Goal: Transaction & Acquisition: Purchase product/service

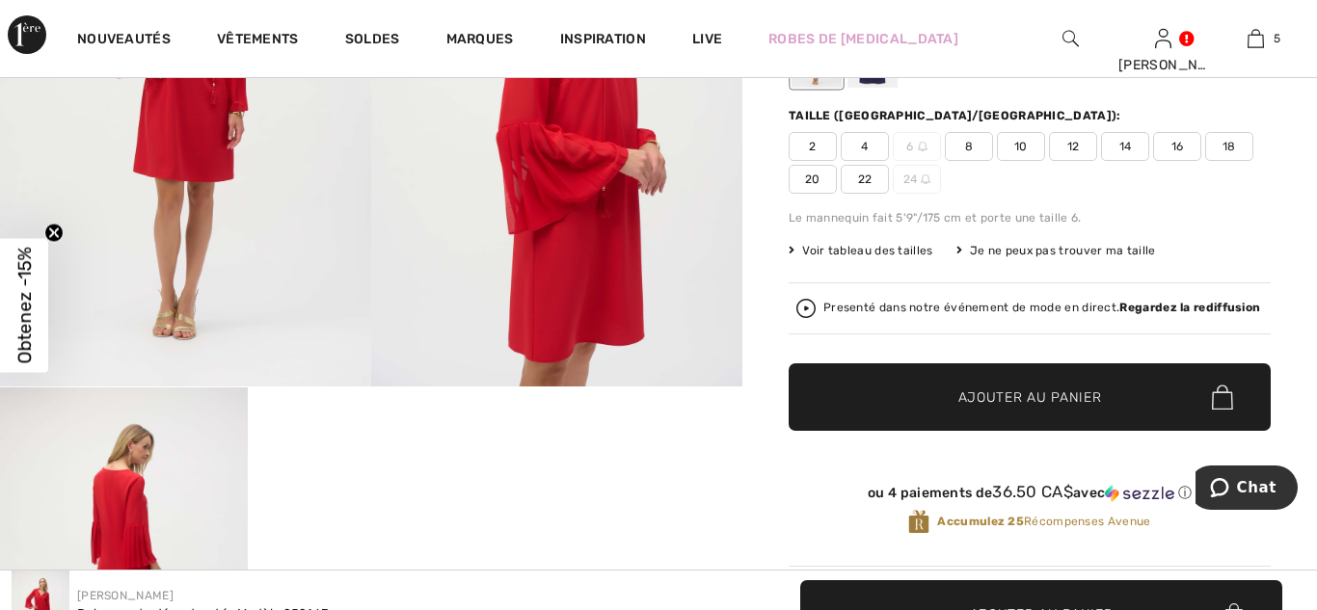
scroll to position [156, 0]
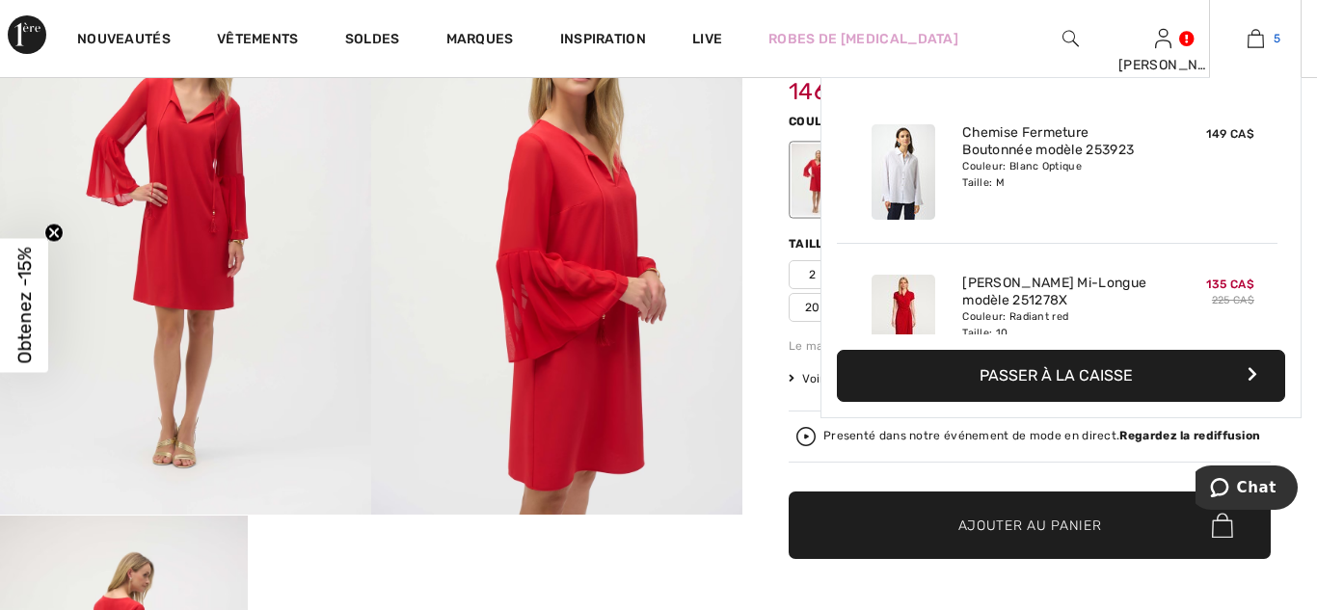
click at [1253, 42] on img at bounding box center [1256, 38] width 16 height 23
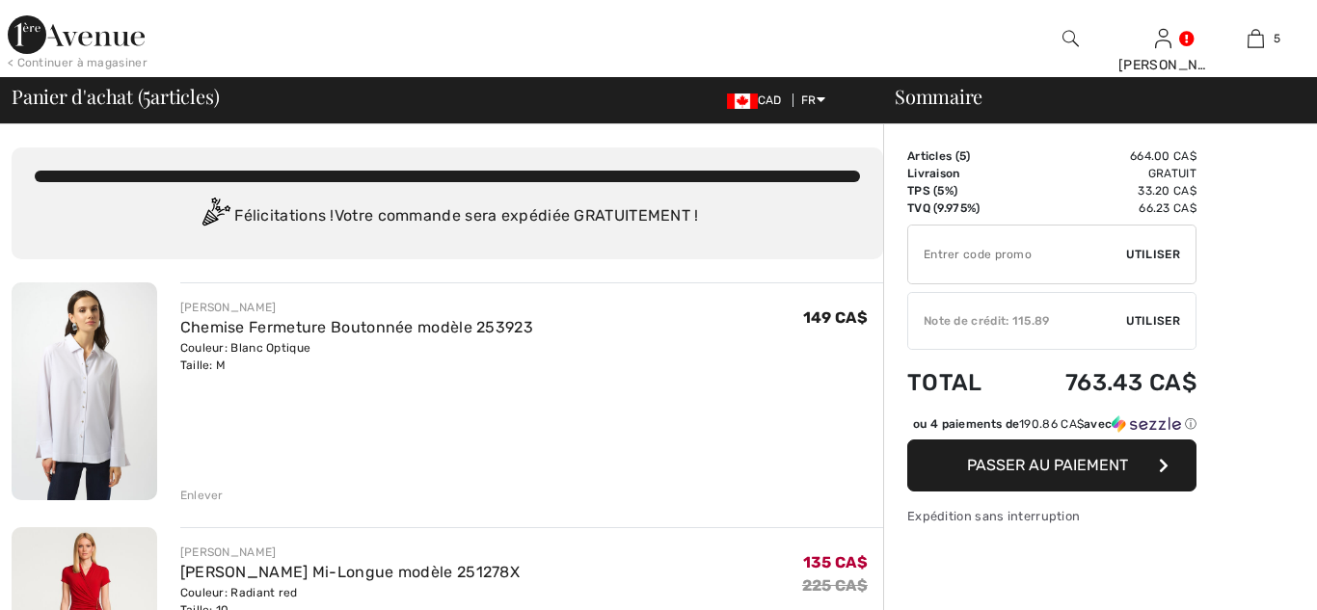
scroll to position [419, 0]
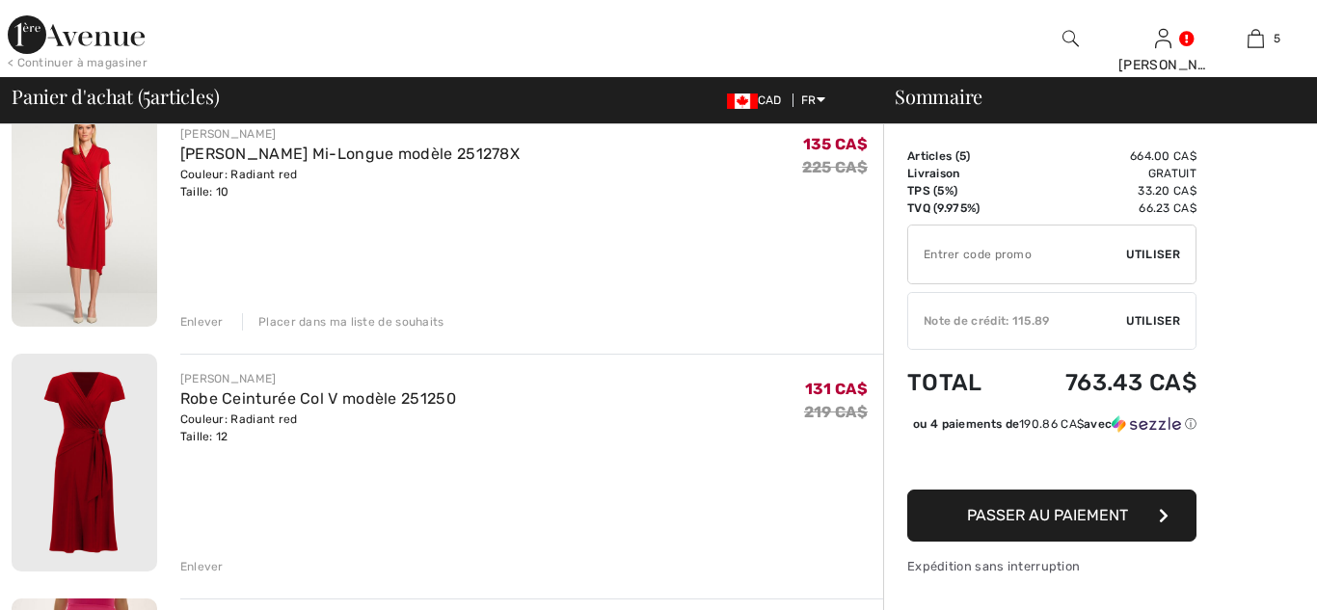
checkbox input "true"
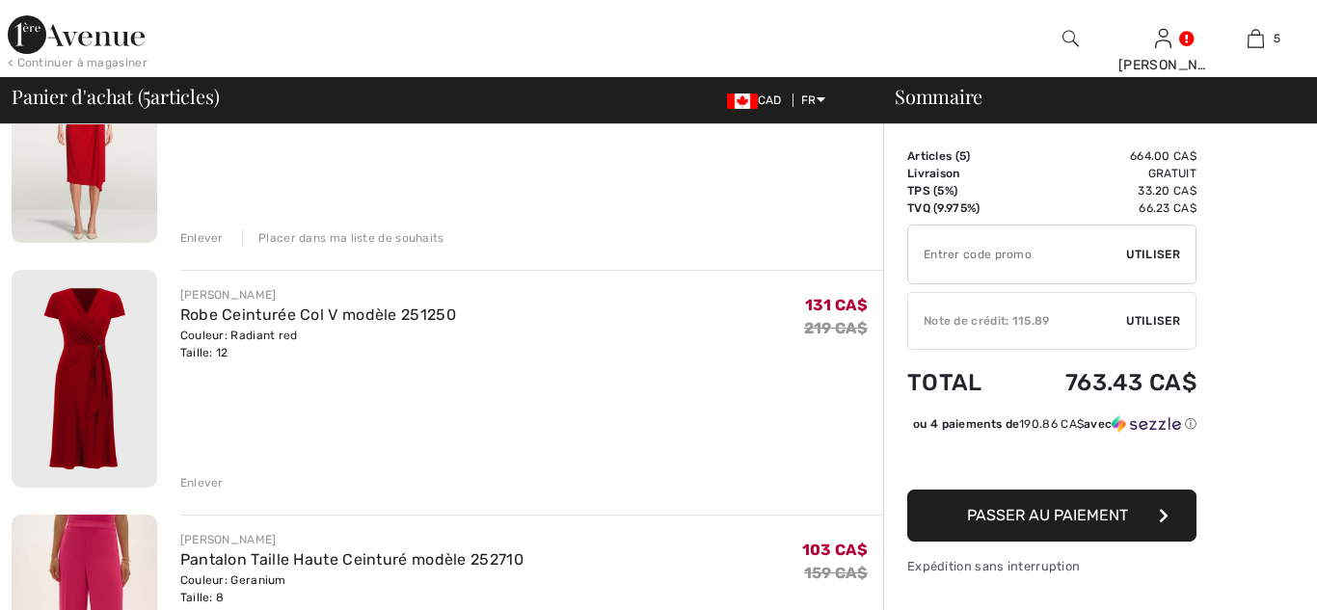
scroll to position [0, 0]
click at [86, 384] on img at bounding box center [85, 379] width 146 height 218
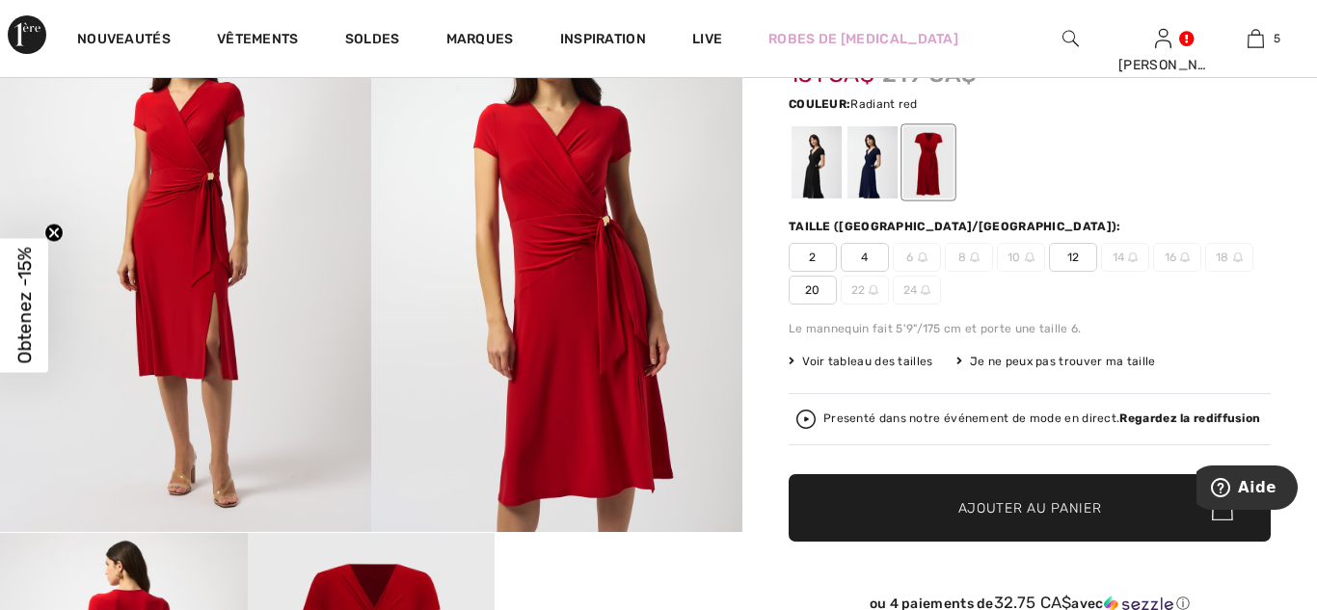
scroll to position [133, 0]
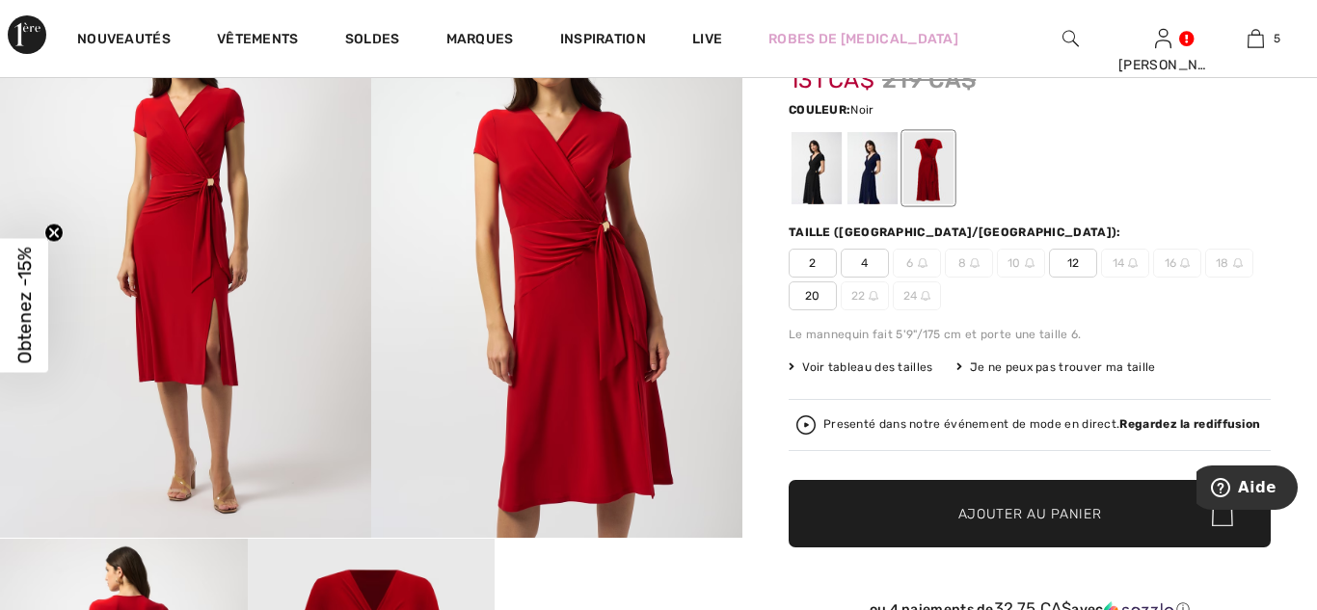
click at [816, 168] on div at bounding box center [817, 168] width 50 height 72
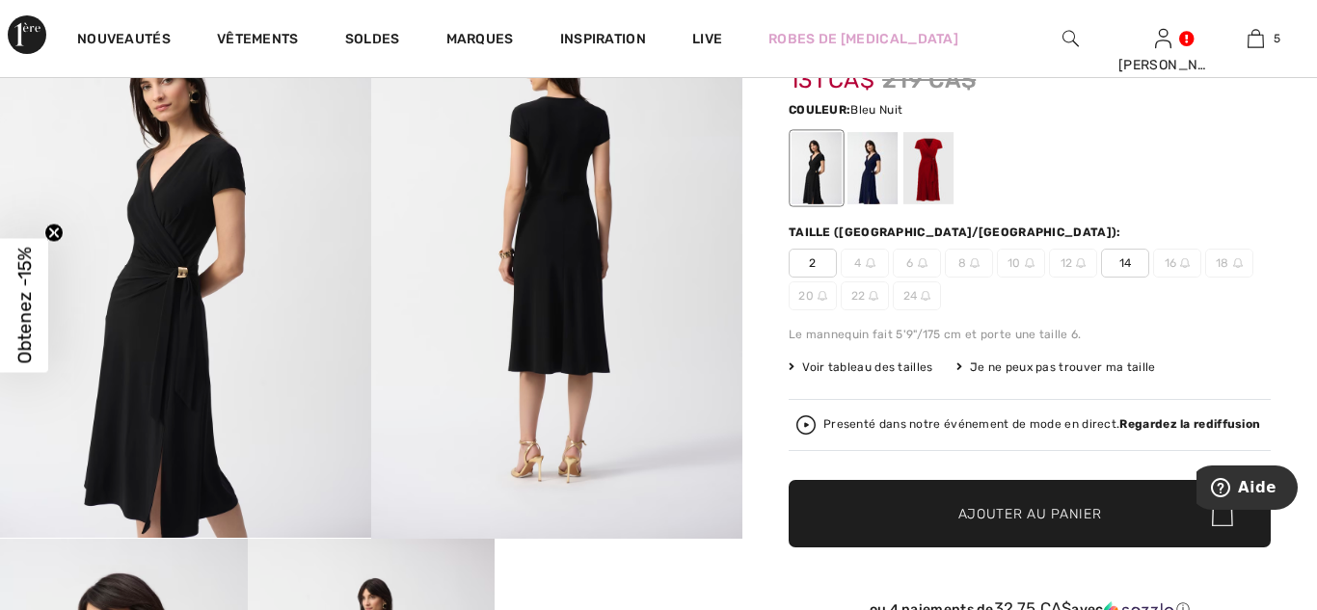
click at [877, 167] on div at bounding box center [873, 168] width 50 height 72
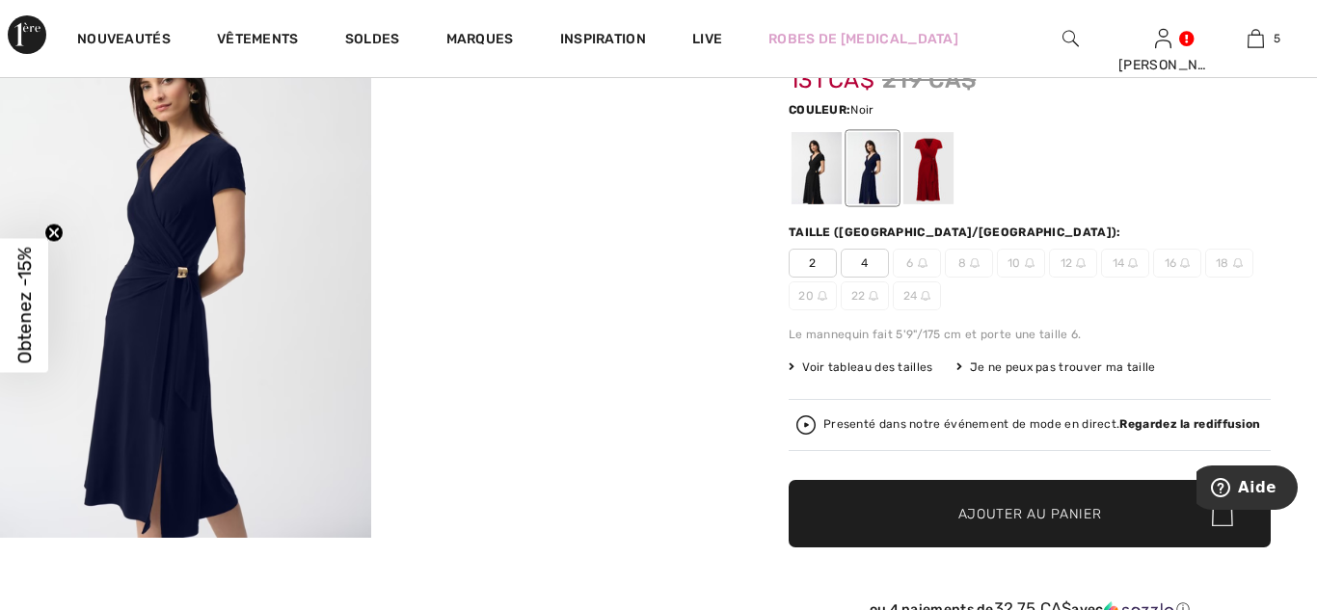
click at [819, 167] on div at bounding box center [817, 168] width 50 height 72
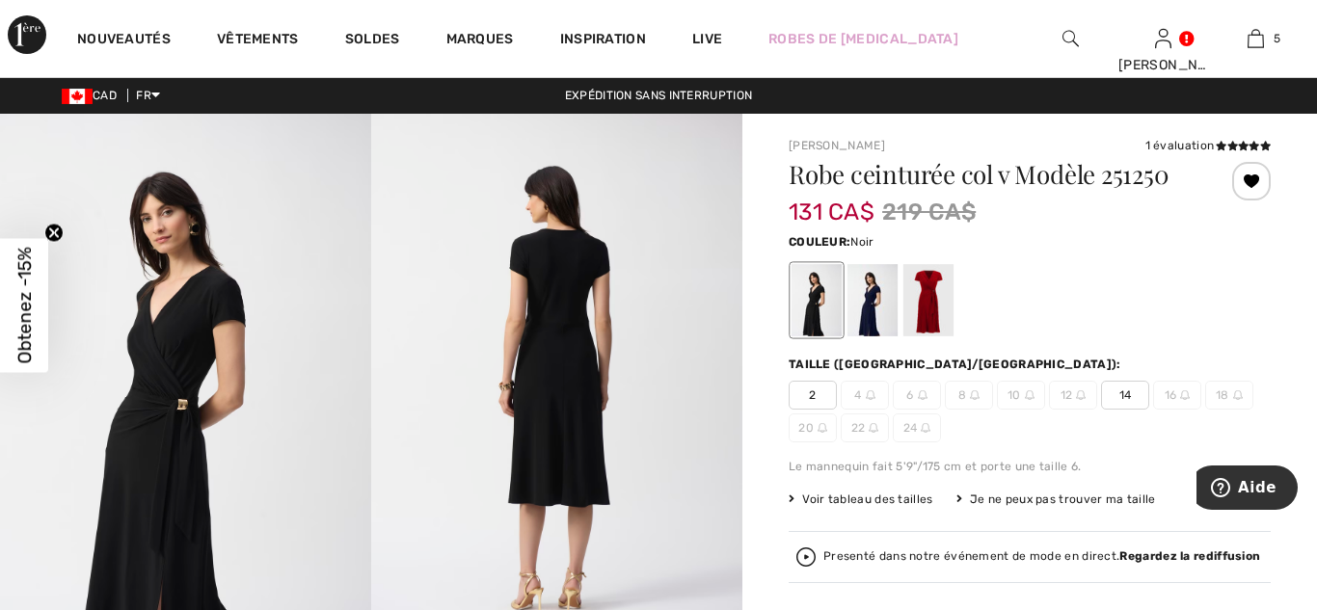
scroll to position [0, 0]
click at [931, 310] on div at bounding box center [929, 301] width 50 height 72
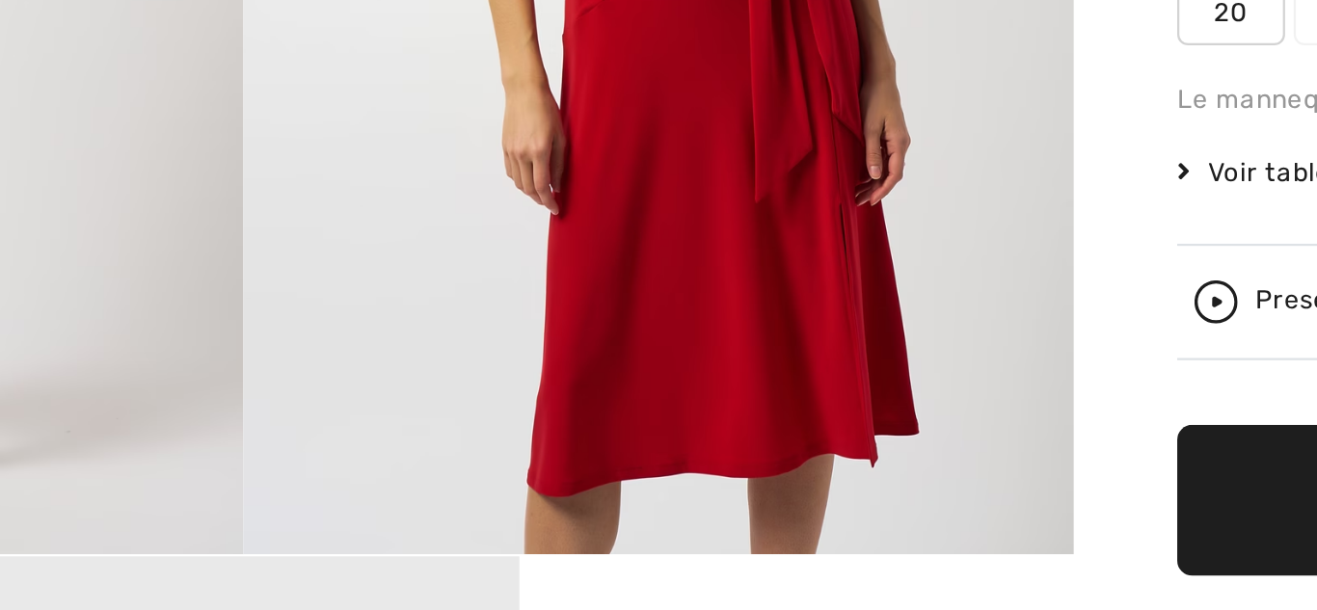
scroll to position [89, 0]
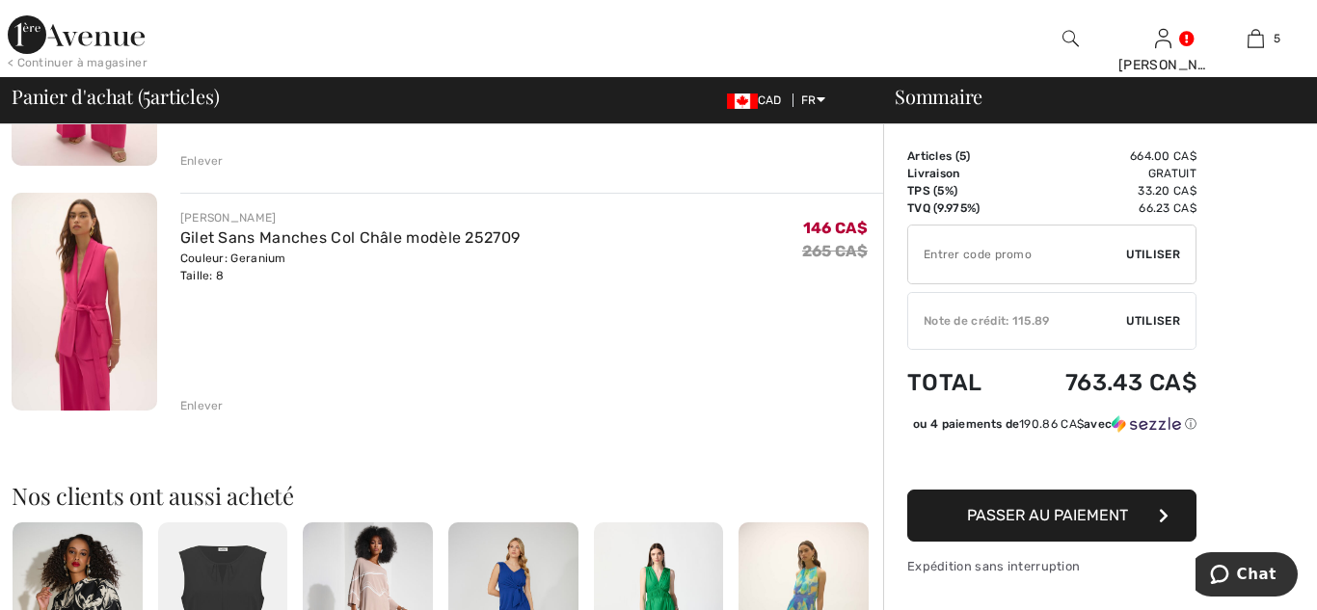
scroll to position [1071, 0]
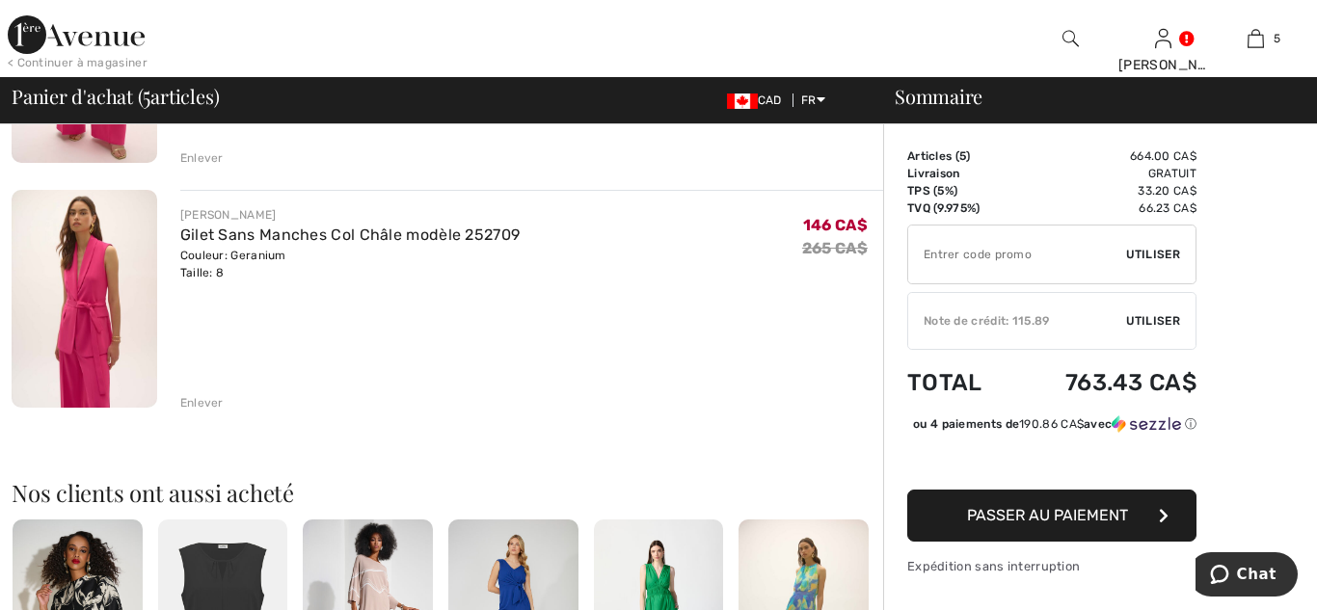
click at [203, 403] on div "Enlever" at bounding box center [201, 402] width 43 height 17
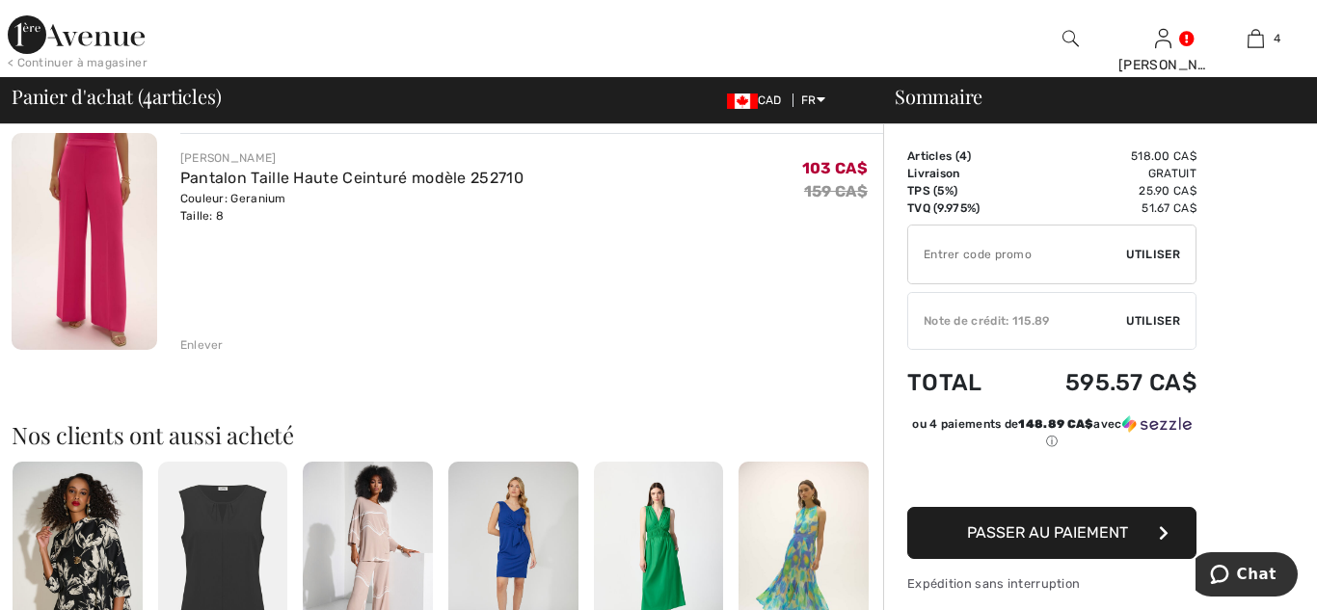
scroll to position [872, 0]
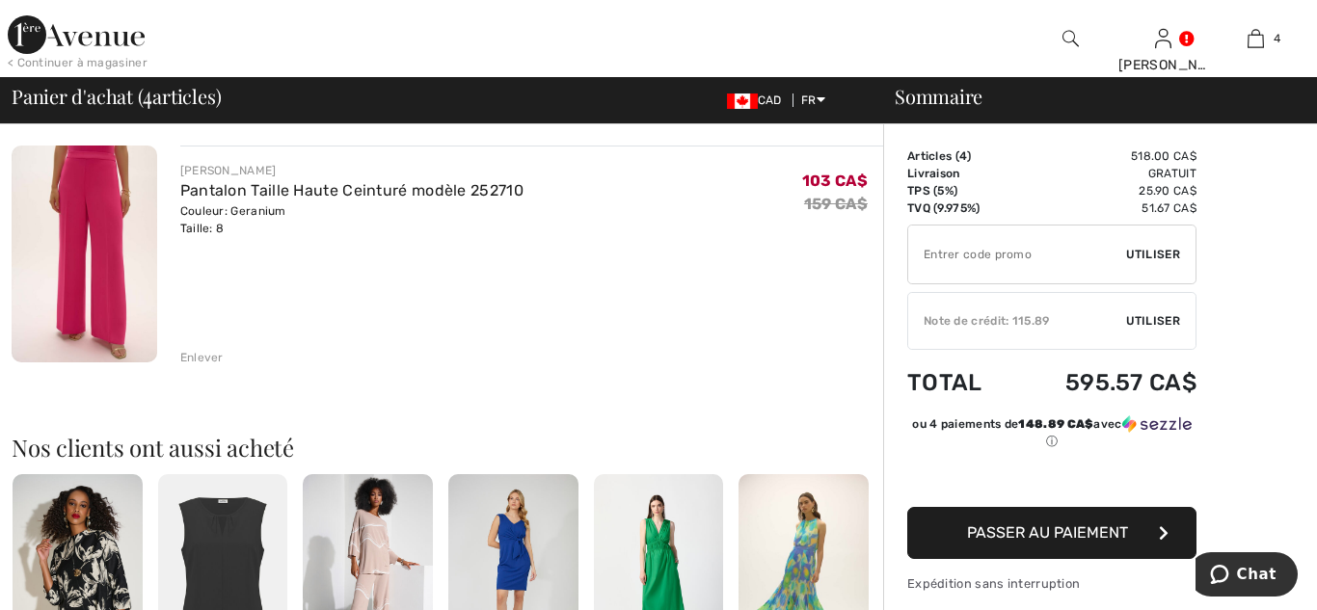
click at [205, 355] on div "Enlever" at bounding box center [201, 357] width 43 height 17
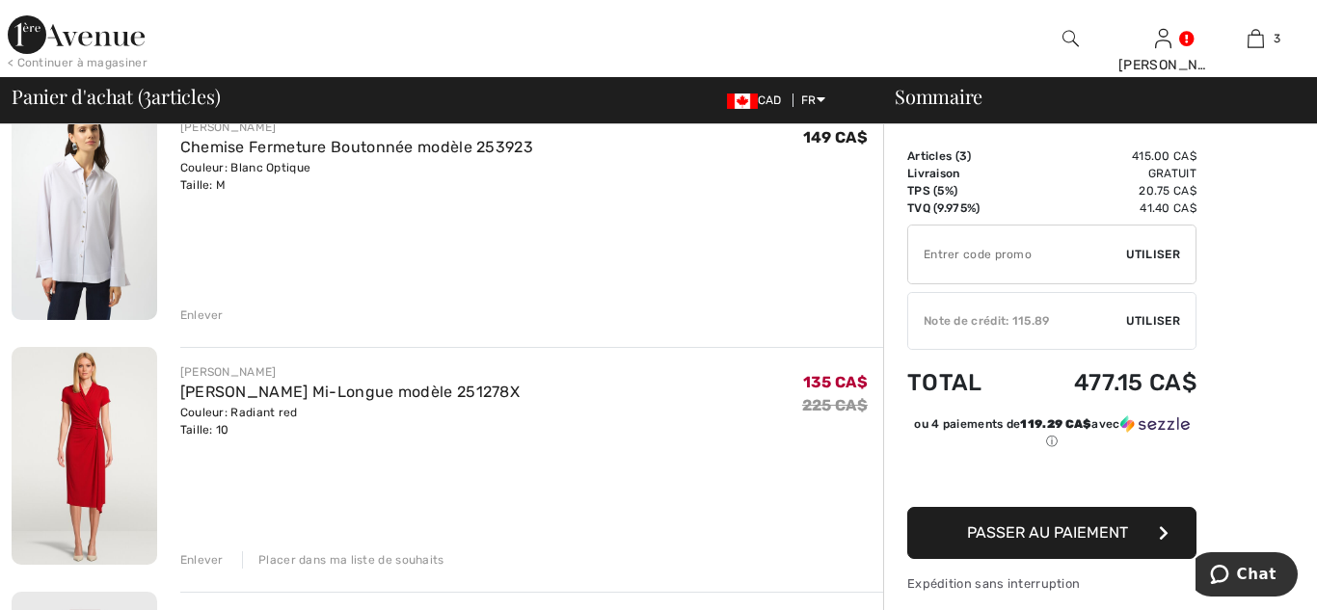
scroll to position [181, 0]
click at [93, 242] on img at bounding box center [85, 210] width 146 height 218
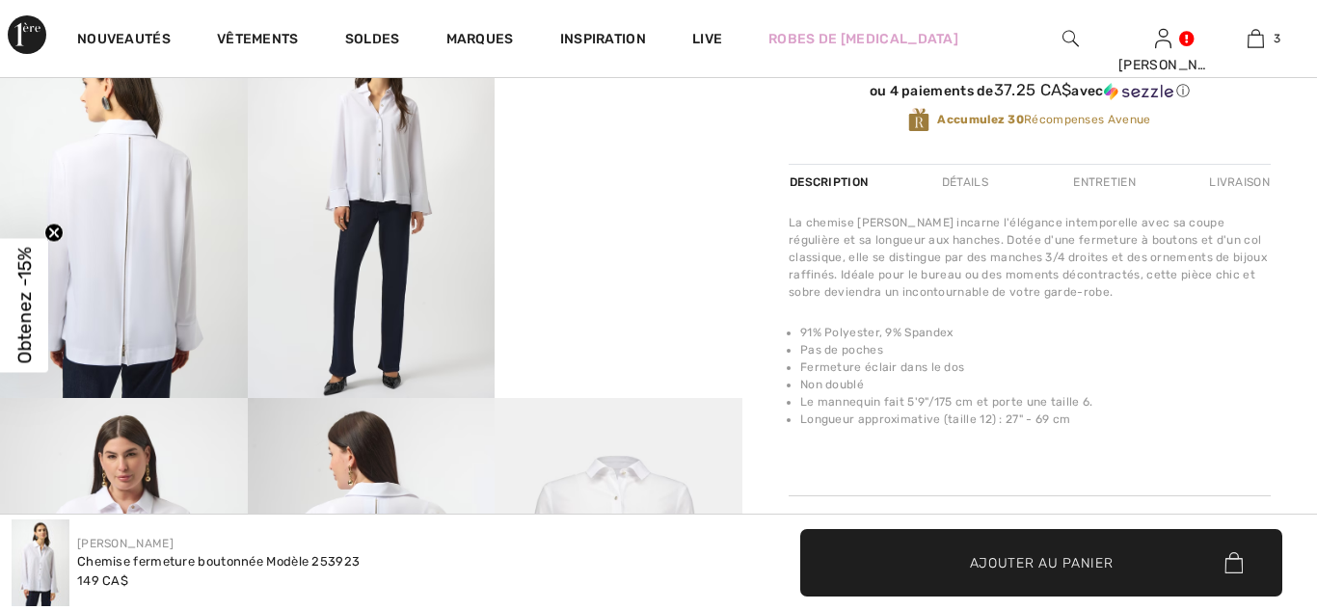
checkbox input "true"
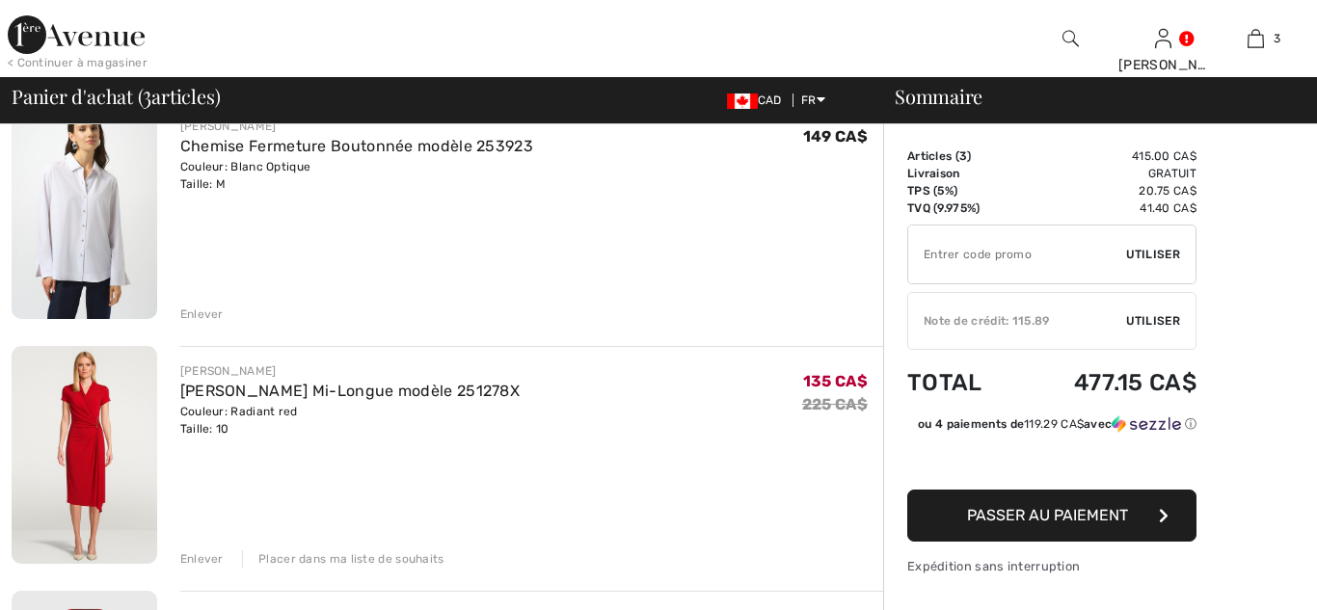
scroll to position [181, 0]
click at [203, 317] on div "Enlever" at bounding box center [201, 314] width 43 height 17
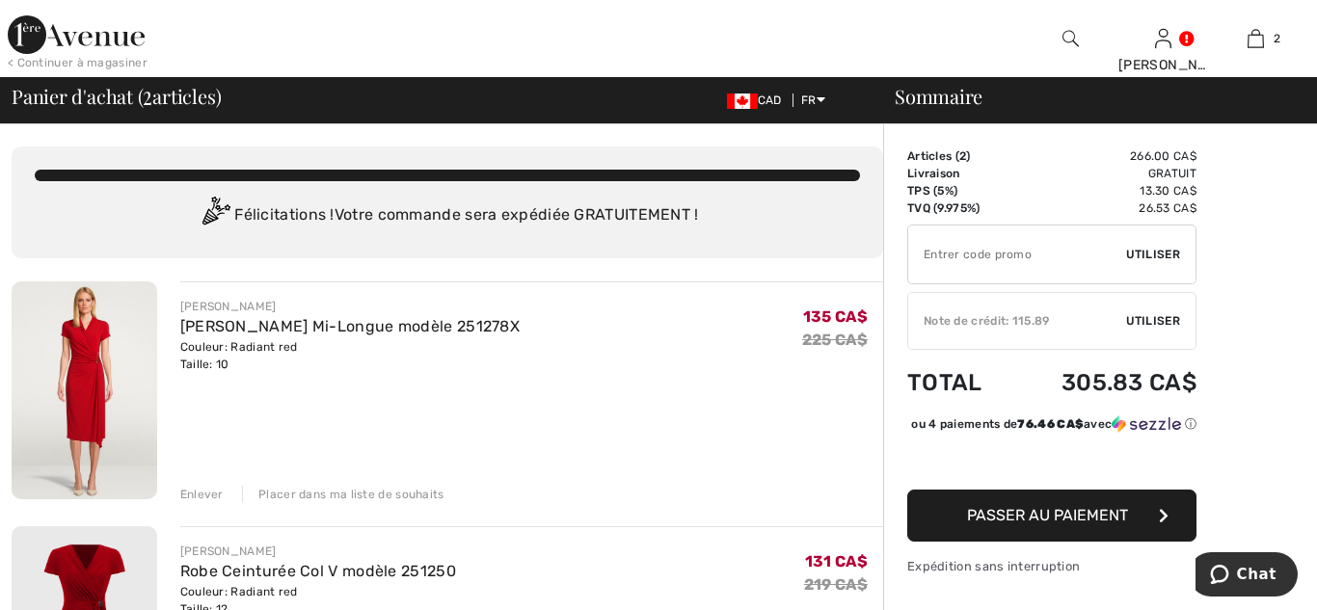
scroll to position [0, 0]
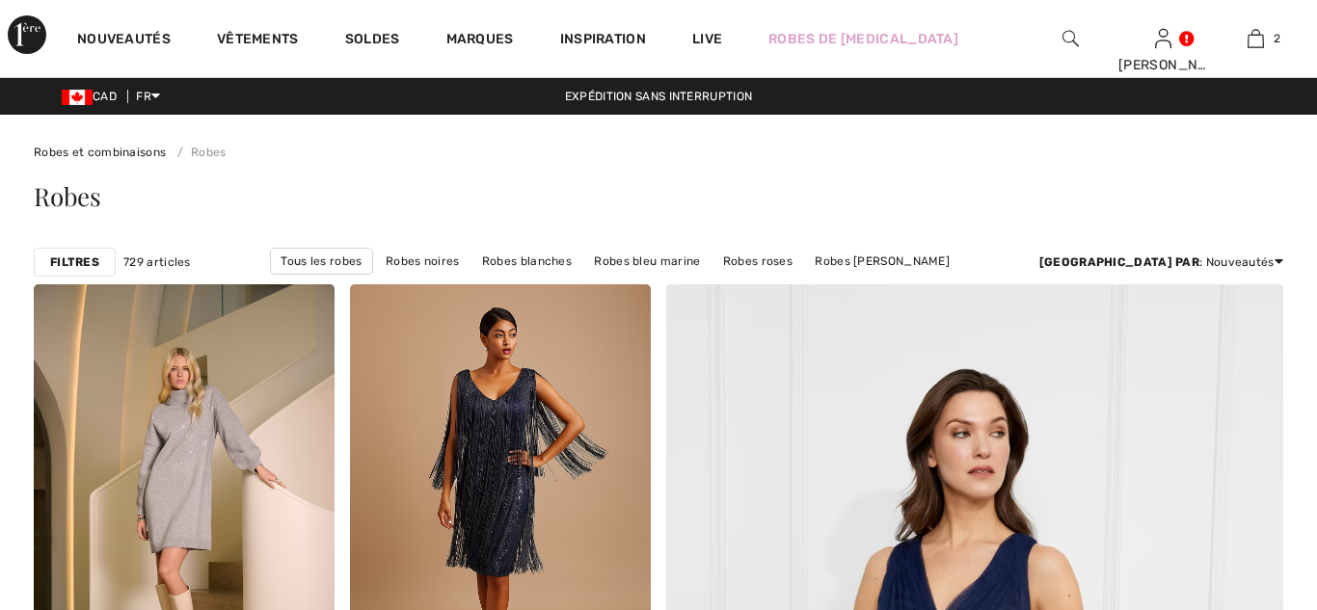
scroll to position [750, 0]
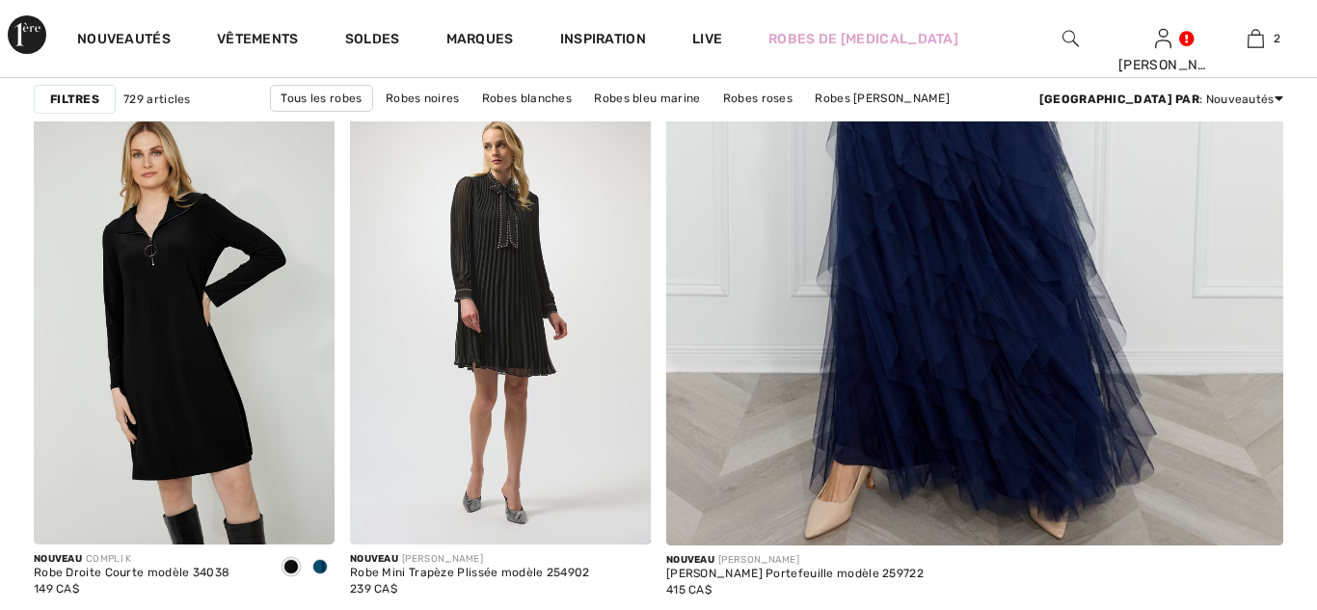
checkbox input "true"
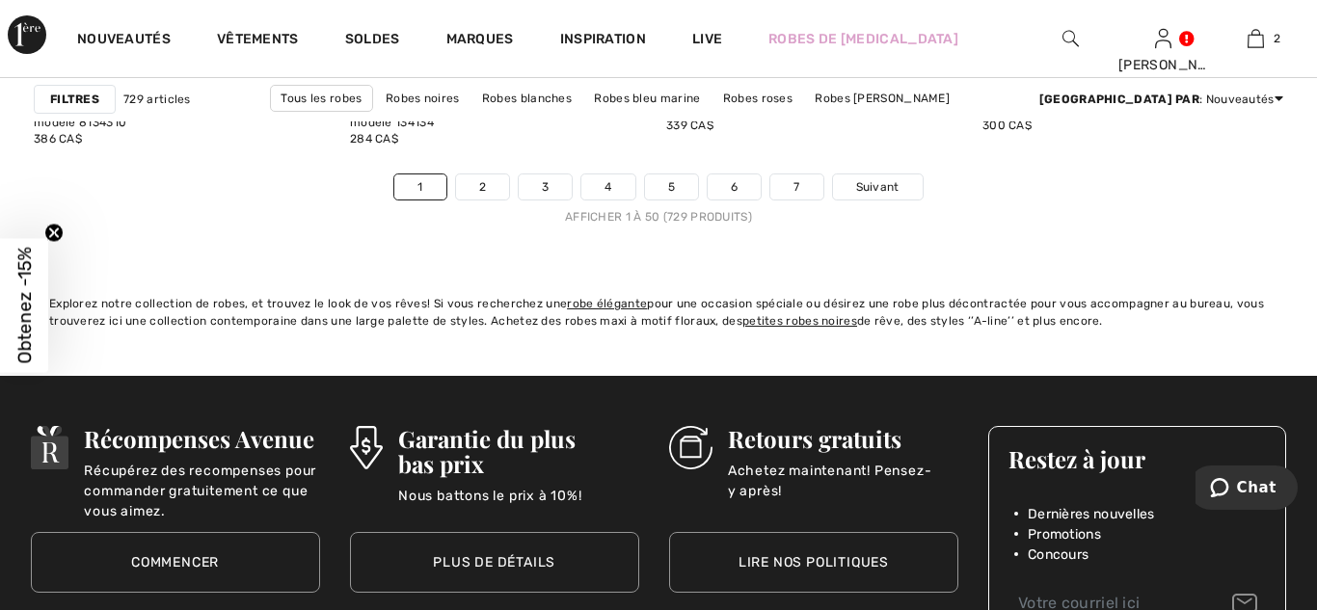
scroll to position [8566, 0]
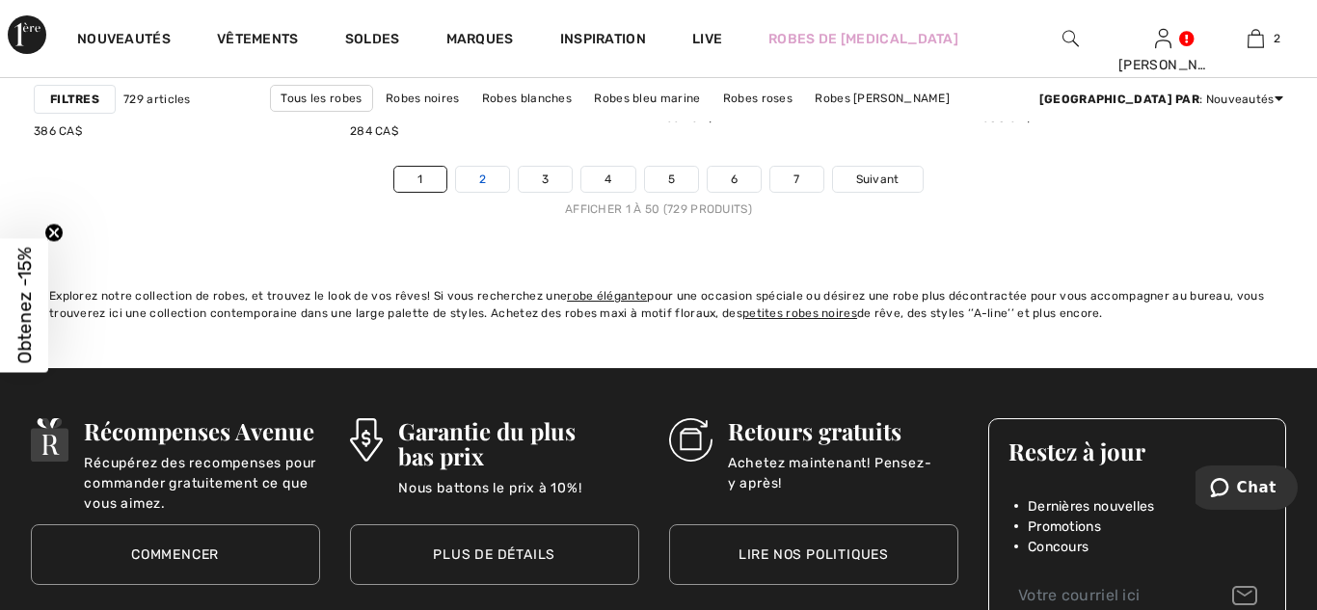
click at [479, 178] on link "2" at bounding box center [482, 179] width 53 height 25
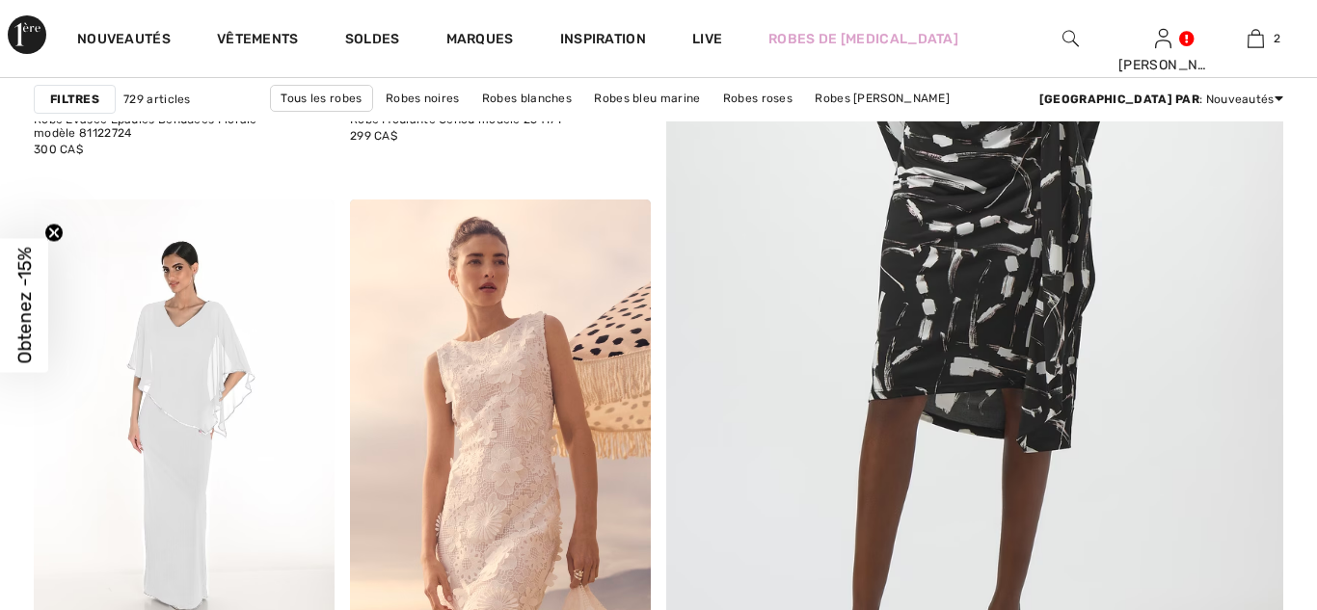
scroll to position [589, 0]
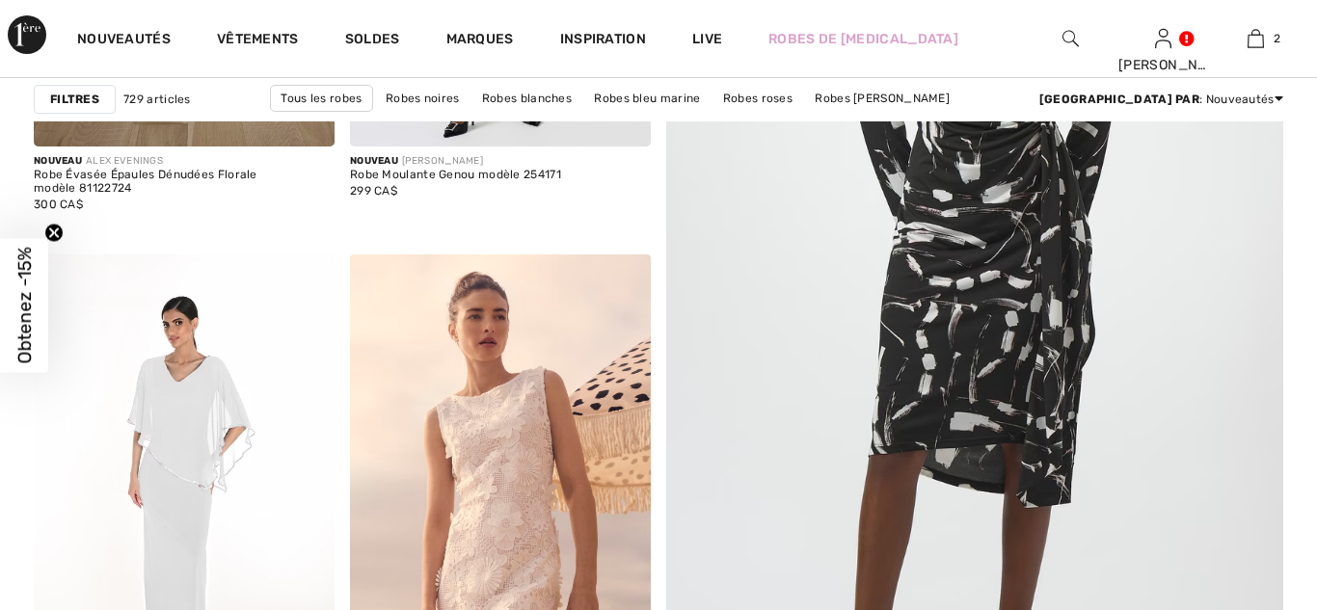
checkbox input "true"
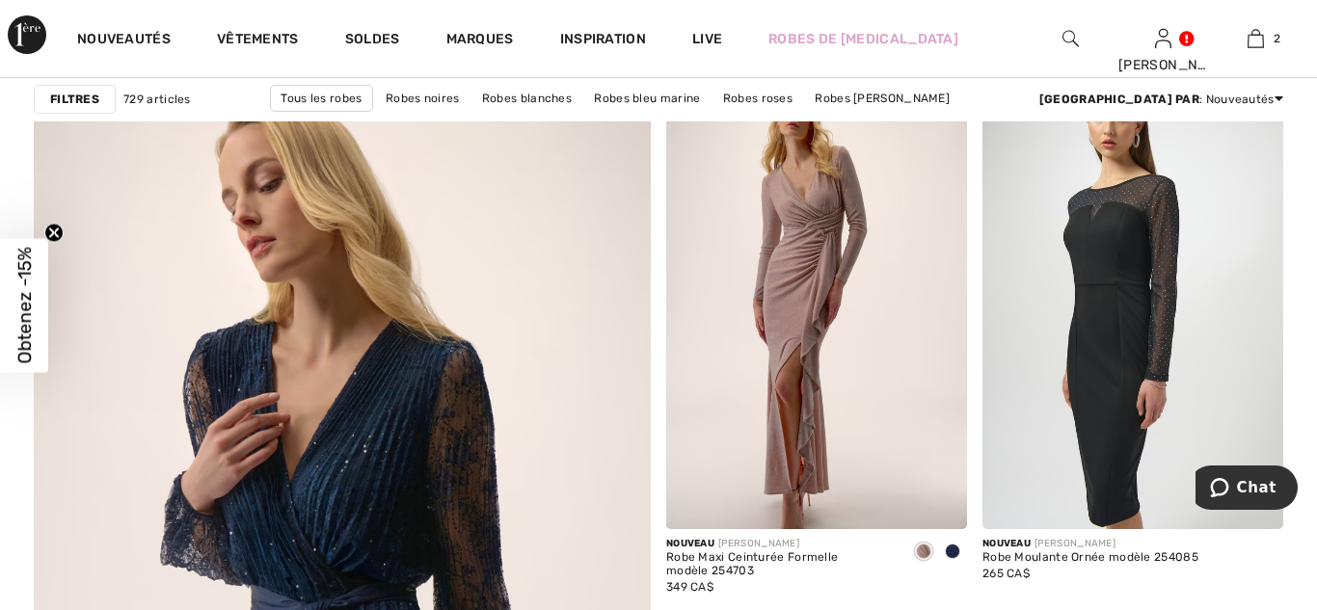
scroll to position [4508, 0]
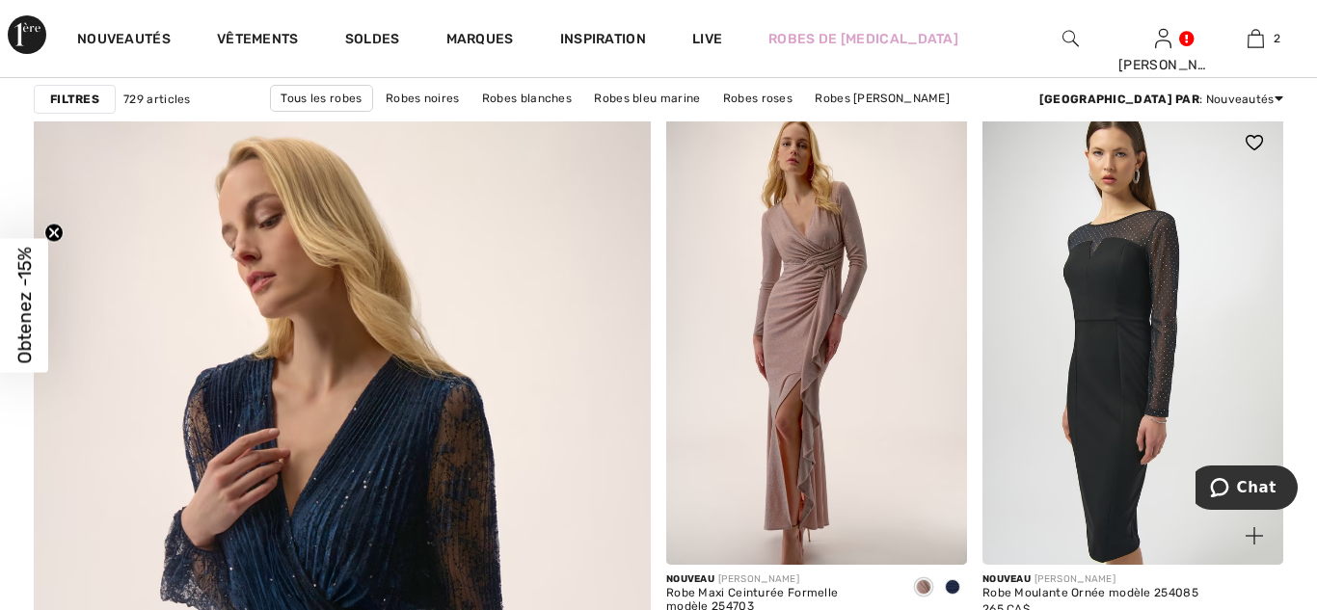
click at [1122, 347] on img at bounding box center [1133, 339] width 301 height 451
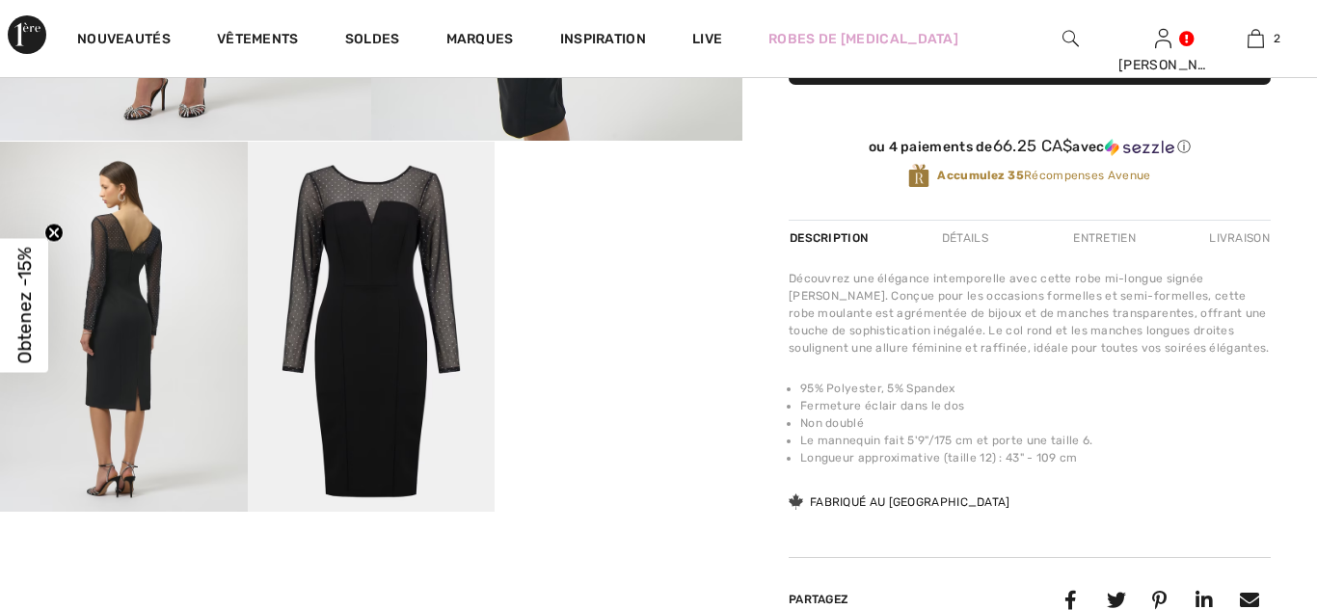
checkbox input "true"
